Goal: Information Seeking & Learning: Learn about a topic

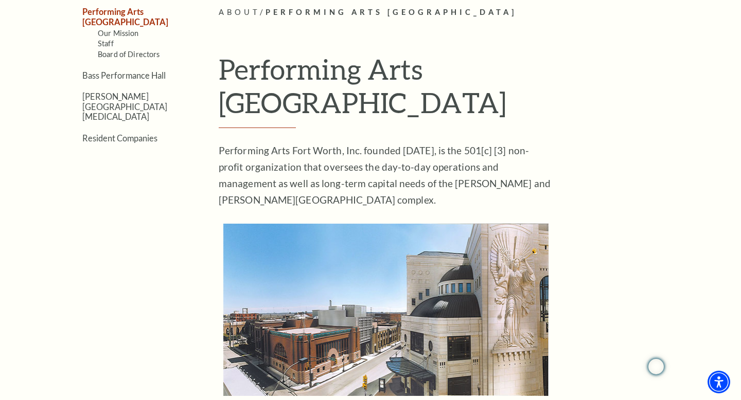
scroll to position [279, 0]
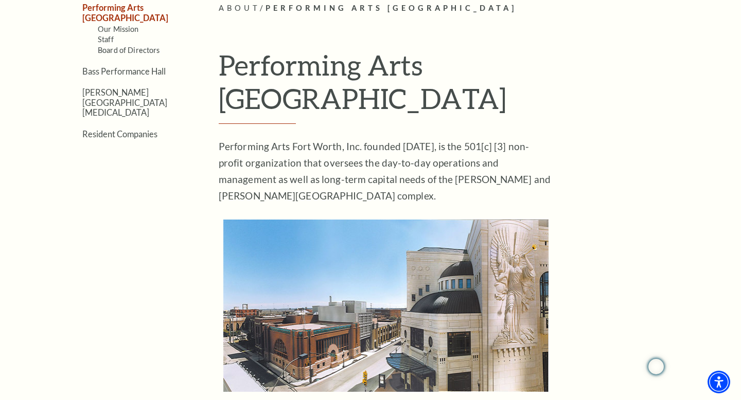
click at [148, 67] on ul "Performing Arts [GEOGRAPHIC_DATA] Our Mission Staff Board of Directors [GEOGRAP…" at bounding box center [119, 70] width 136 height 136
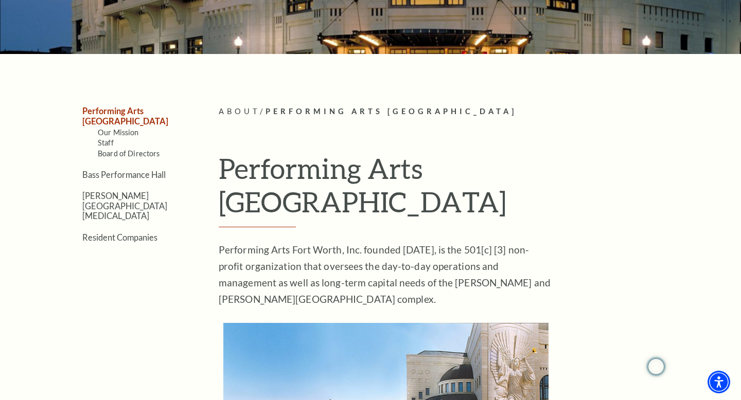
scroll to position [0, 0]
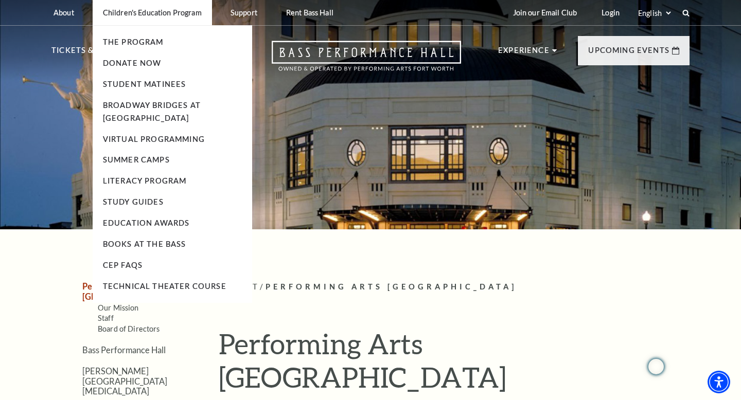
click at [141, 19] on li "Children's Education Program The Program Donate Now Student Matinees Broadway B…" at bounding box center [152, 12] width 119 height 25
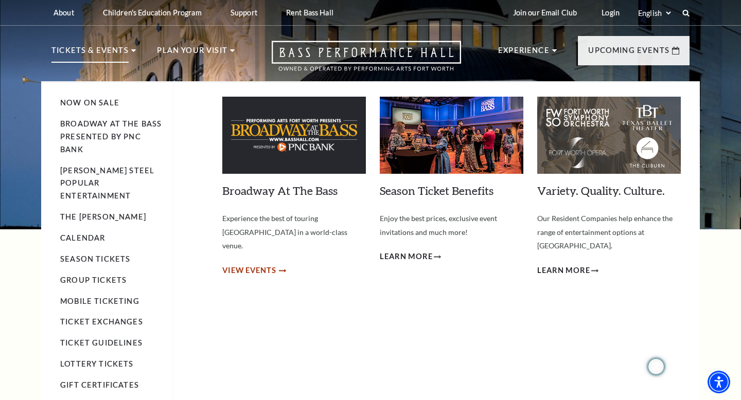
click at [272, 264] on span "View Events" at bounding box center [249, 270] width 54 height 13
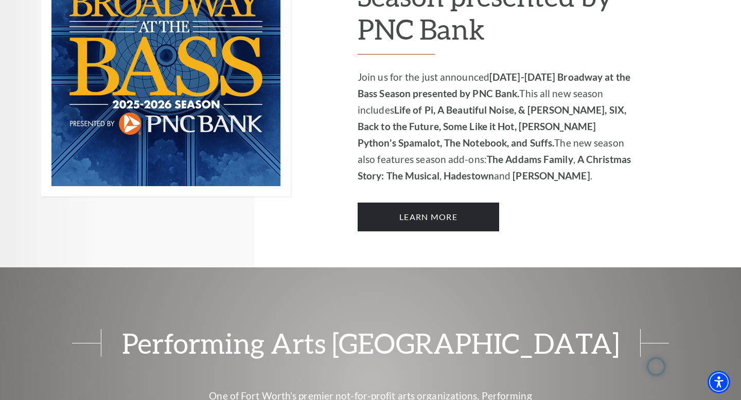
scroll to position [790, 0]
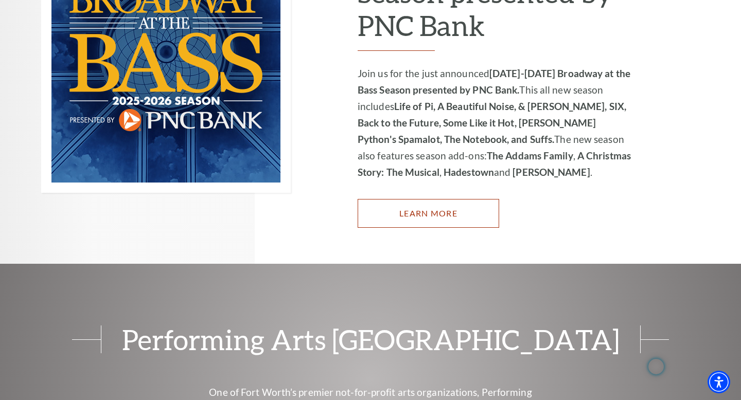
click at [432, 199] on link "Learn More" at bounding box center [428, 213] width 141 height 29
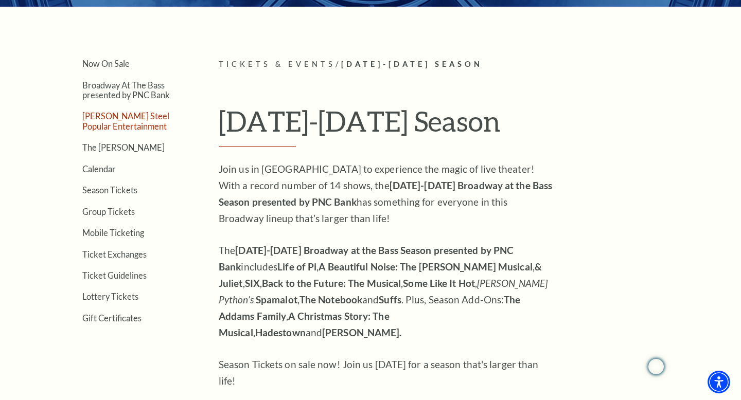
scroll to position [193, 0]
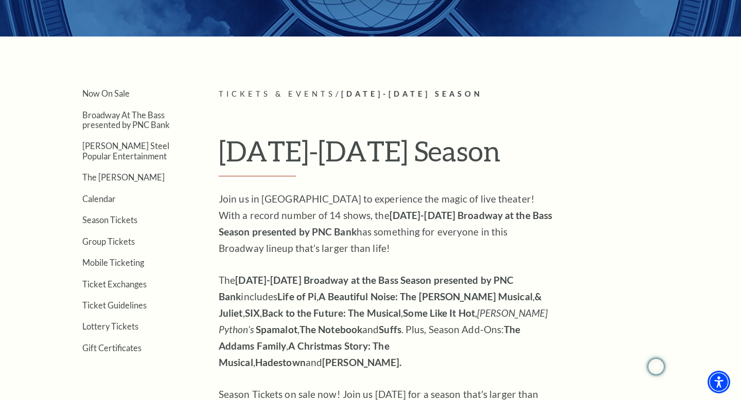
click at [130, 333] on ul "Now On Sale Broadway At The Bass presented by PNC Bank Irwin Steel Popular Ente…" at bounding box center [119, 220] width 136 height 264
click at [129, 329] on link "Lottery Tickets" at bounding box center [110, 327] width 56 height 10
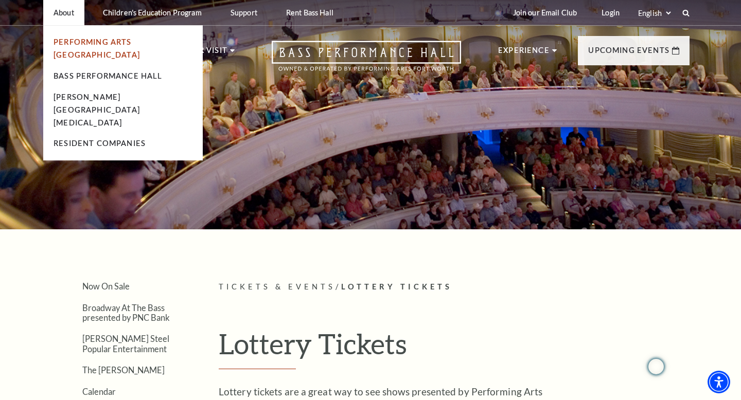
click at [91, 45] on link "Performing Arts [GEOGRAPHIC_DATA]" at bounding box center [97, 49] width 86 height 22
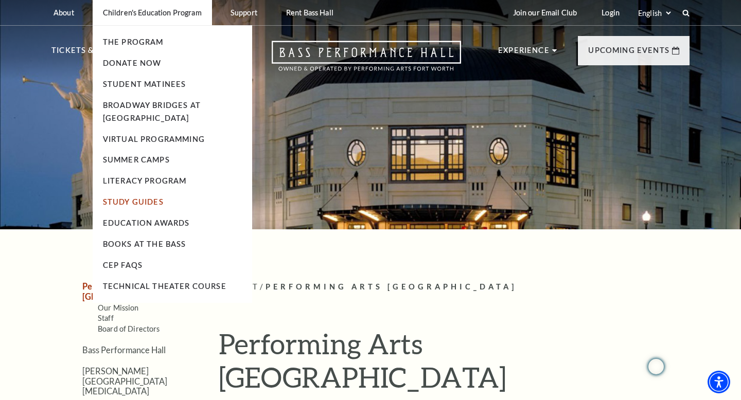
click at [147, 200] on link "Study Guides" at bounding box center [133, 202] width 61 height 9
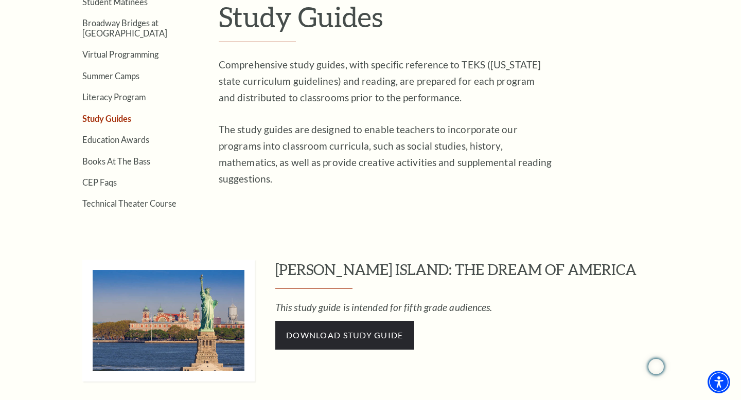
scroll to position [517, 0]
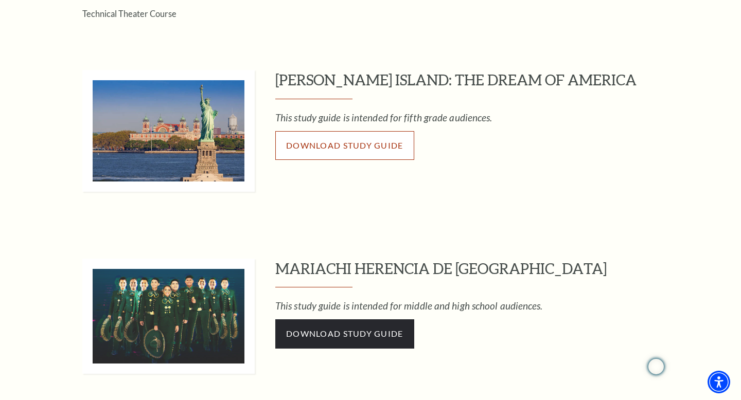
click at [354, 146] on span "Download Study Guide" at bounding box center [344, 145] width 117 height 10
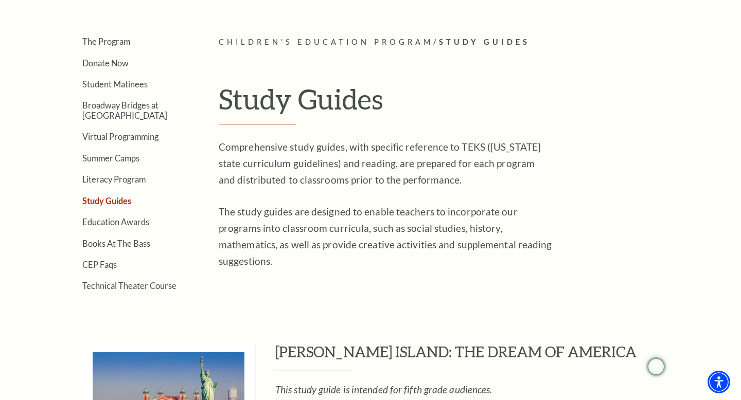
scroll to position [246, 0]
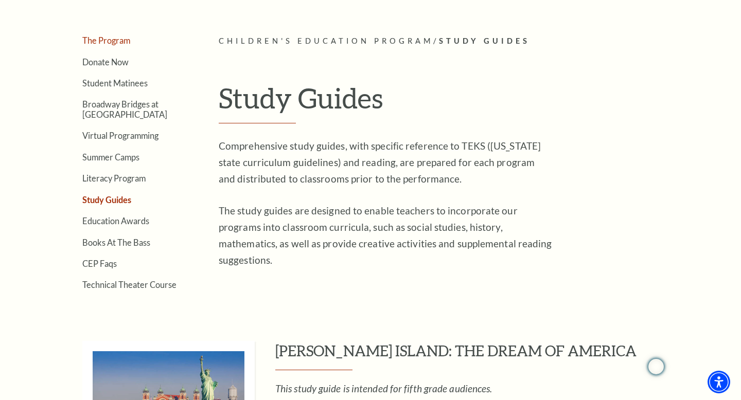
click at [114, 45] on link "The Program" at bounding box center [106, 40] width 48 height 10
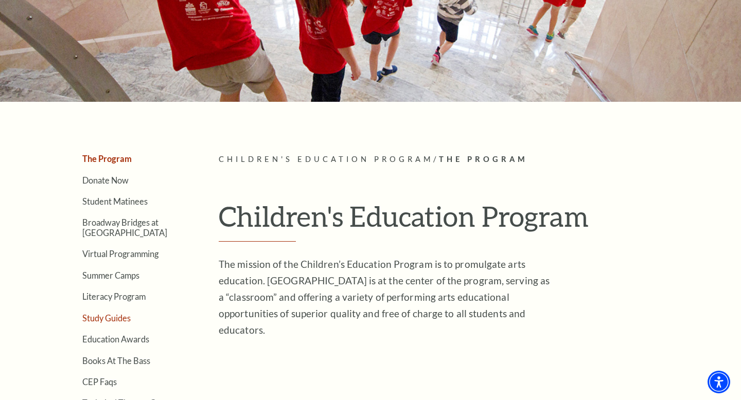
scroll to position [154, 0]
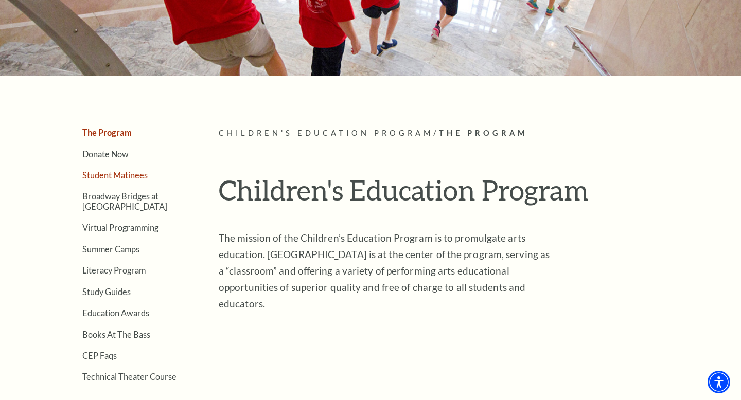
click at [123, 177] on link "Student Matinees" at bounding box center [114, 175] width 65 height 10
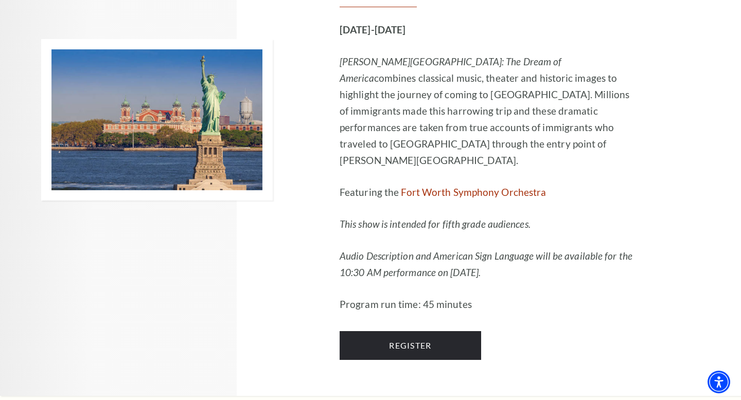
scroll to position [1044, 0]
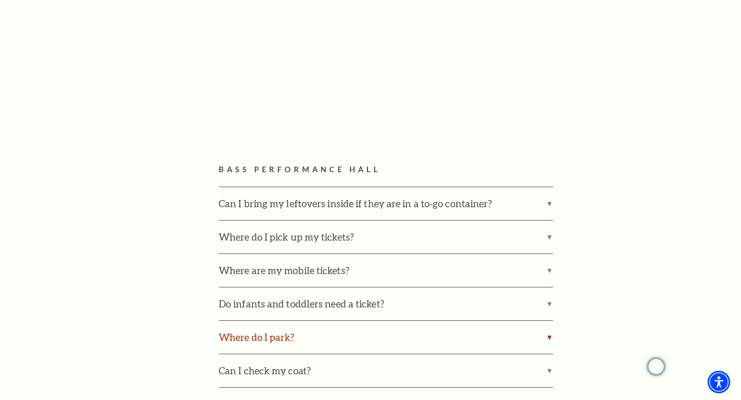
scroll to position [501, 0]
click at [461, 205] on label "Can I bring my leftovers inside if they are in a to-go container?" at bounding box center [386, 203] width 334 height 33
click at [0, 0] on input "Can I bring my leftovers inside if they are in a to-go container?" at bounding box center [0, 0] width 0 height 0
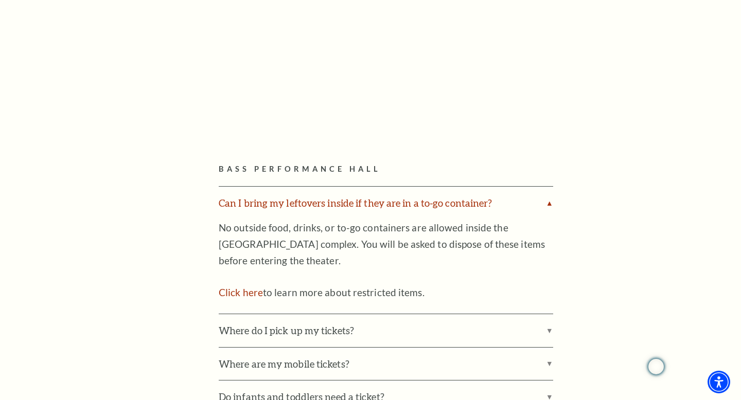
click at [461, 205] on label "Can I bring my leftovers inside if they are in a to-go container?" at bounding box center [386, 203] width 334 height 33
click at [0, 0] on input "Can I bring my leftovers inside if they are in a to-go container?" at bounding box center [0, 0] width 0 height 0
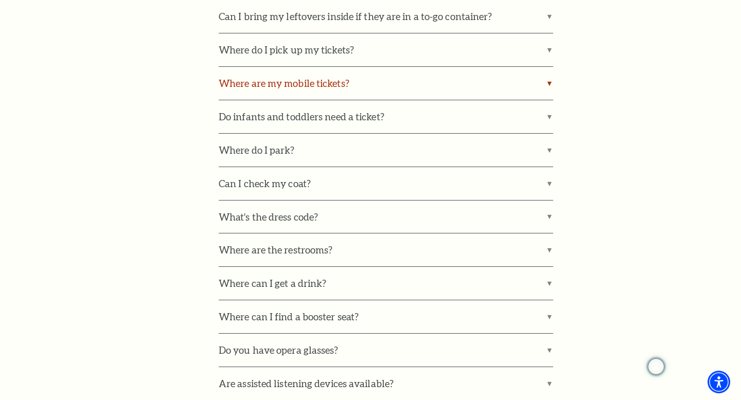
scroll to position [695, 0]
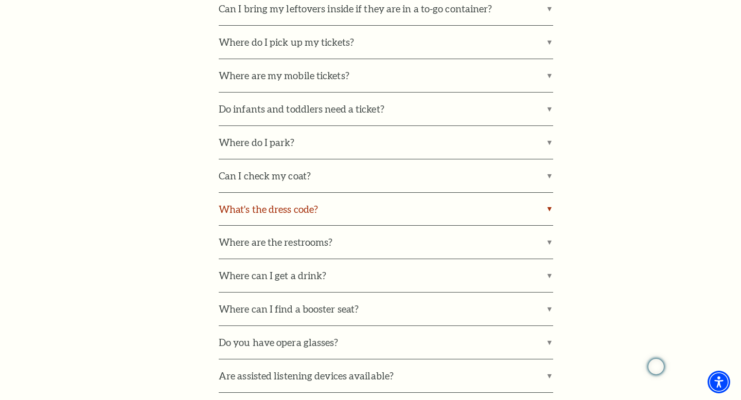
click at [305, 209] on label "What's the dress code?" at bounding box center [386, 209] width 334 height 33
click at [0, 0] on input "What's the dress code?" at bounding box center [0, 0] width 0 height 0
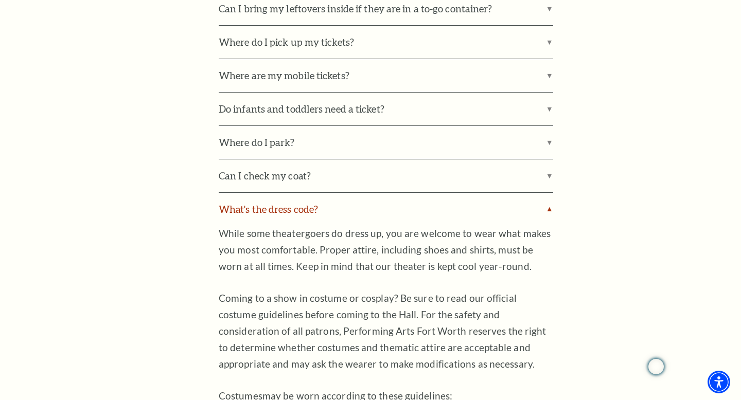
click at [305, 208] on label "What's the dress code?" at bounding box center [386, 209] width 334 height 33
click at [0, 0] on input "What's the dress code?" at bounding box center [0, 0] width 0 height 0
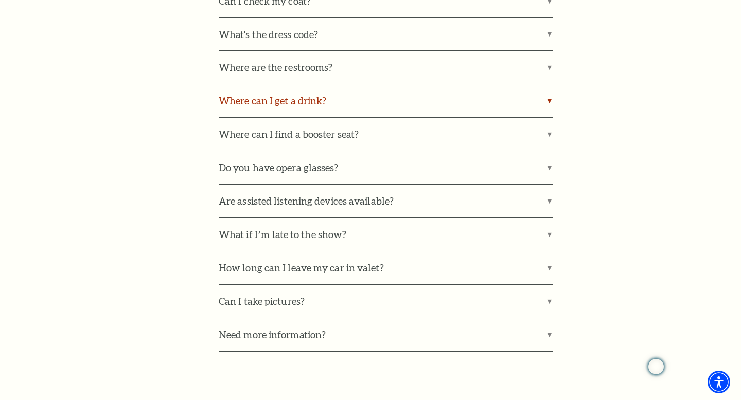
scroll to position [898, 0]
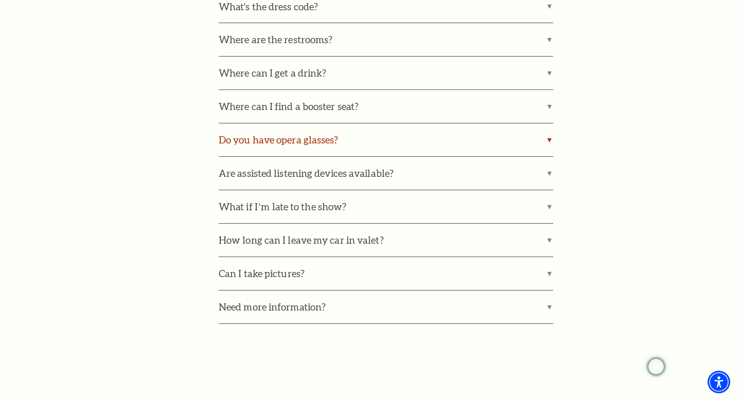
click at [297, 145] on label "Do you have opera glasses?" at bounding box center [386, 139] width 334 height 33
click at [0, 0] on input "Do you have opera glasses?" at bounding box center [0, 0] width 0 height 0
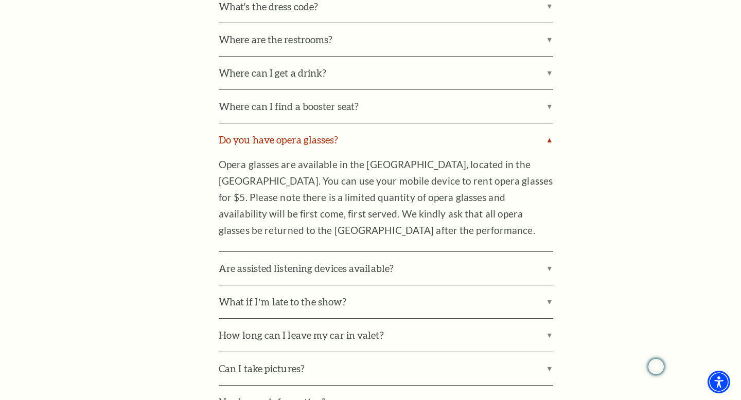
click at [299, 141] on label "Do you have opera glasses?" at bounding box center [386, 139] width 334 height 33
click at [0, 0] on input "Do you have opera glasses?" at bounding box center [0, 0] width 0 height 0
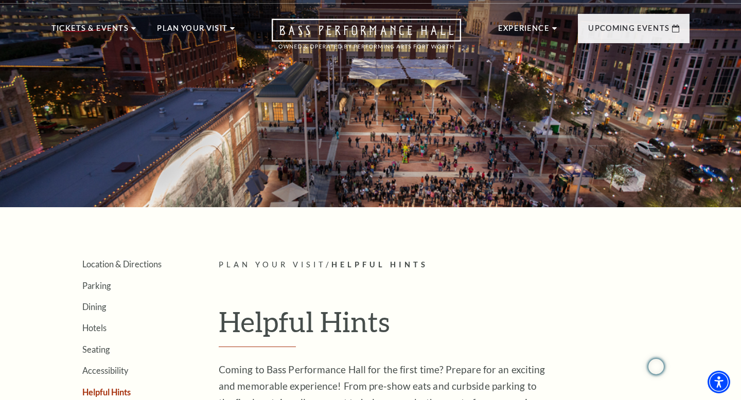
scroll to position [0, 0]
